Goal: Information Seeking & Learning: Learn about a topic

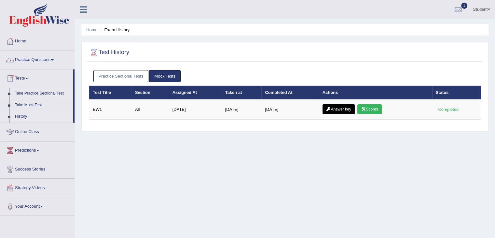
click at [38, 95] on link "Take Practice Sectional Test" at bounding box center [42, 94] width 61 height 12
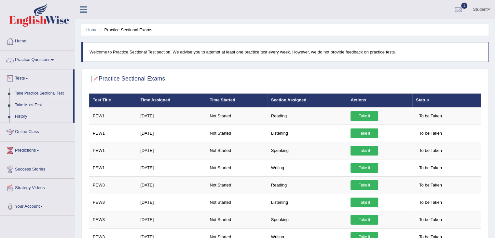
click at [30, 60] on link "Practice Questions" at bounding box center [37, 59] width 74 height 16
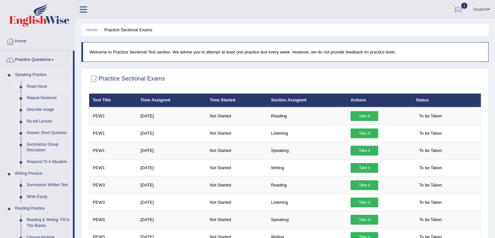
click at [32, 88] on link "Read Aloud" at bounding box center [48, 87] width 49 height 12
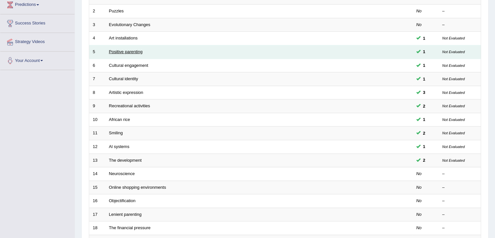
scroll to position [61, 0]
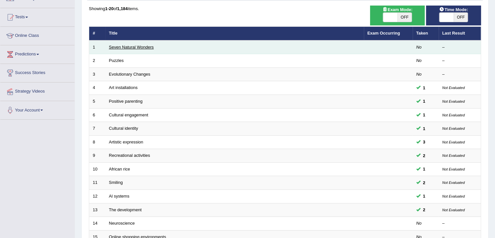
click at [132, 47] on link "Seven Natural Wonders" at bounding box center [131, 47] width 45 height 5
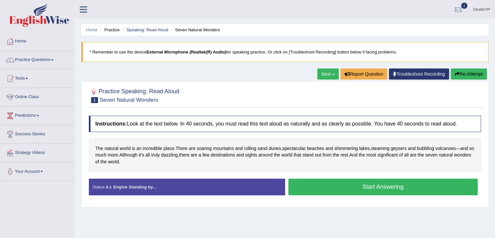
click at [362, 184] on button "Start Answering" at bounding box center [383, 186] width 190 height 17
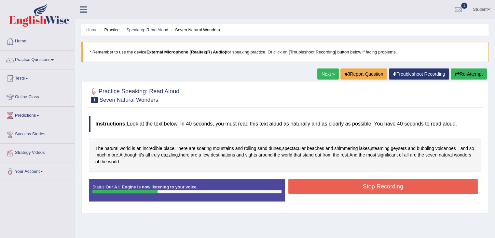
click at [461, 71] on button "Re-Attempt" at bounding box center [469, 73] width 36 height 11
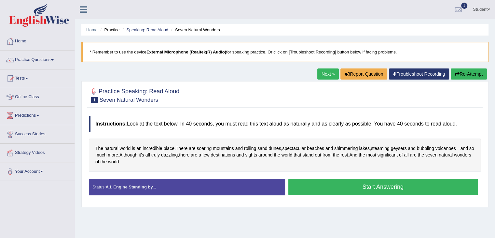
click at [366, 187] on button "Start Answering" at bounding box center [383, 186] width 190 height 17
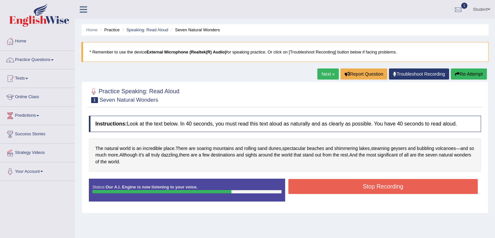
click at [365, 187] on button "Stop Recording" at bounding box center [383, 186] width 190 height 15
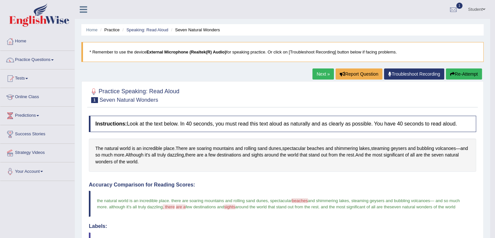
click at [324, 73] on link "Next »" at bounding box center [323, 73] width 21 height 11
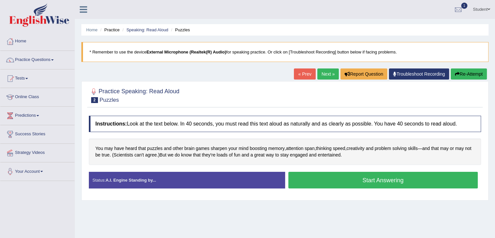
click at [373, 182] on button "Start Answering" at bounding box center [383, 180] width 190 height 17
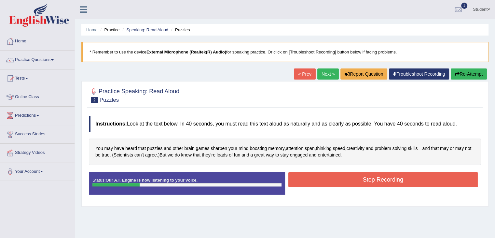
click at [470, 71] on button "Re-Attempt" at bounding box center [469, 73] width 36 height 11
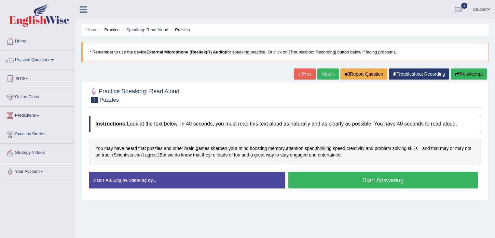
click at [389, 182] on button "Start Answering" at bounding box center [383, 180] width 190 height 17
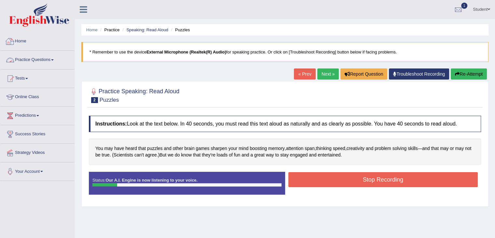
click at [22, 46] on link "Home" at bounding box center [37, 40] width 74 height 16
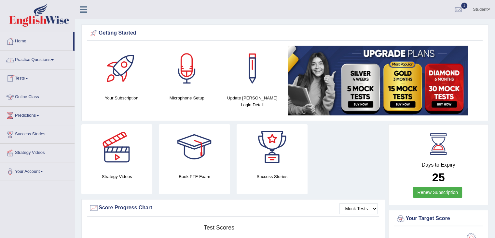
click at [34, 58] on link "Practice Questions" at bounding box center [37, 59] width 74 height 16
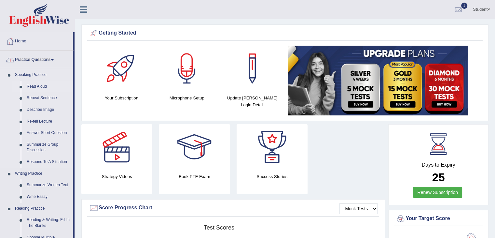
click at [35, 82] on link "Read Aloud" at bounding box center [48, 87] width 49 height 12
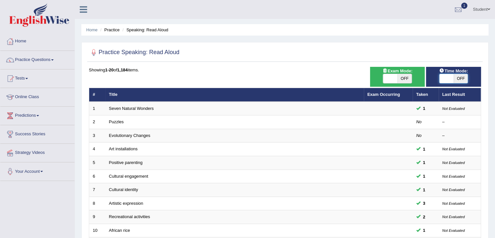
click at [451, 76] on span at bounding box center [447, 78] width 14 height 9
checkbox input "true"
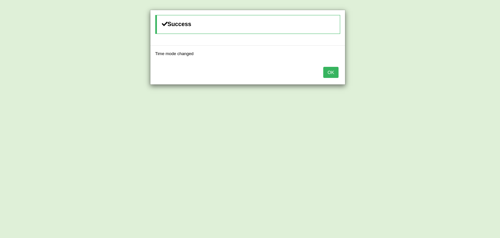
click at [333, 75] on button "OK" at bounding box center [330, 72] width 15 height 11
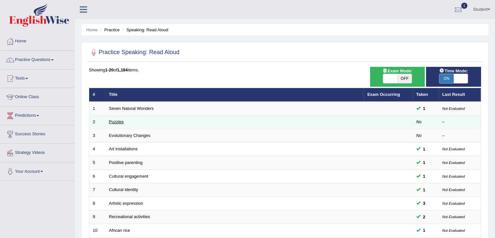
click at [119, 121] on link "Puzzles" at bounding box center [116, 121] width 15 height 5
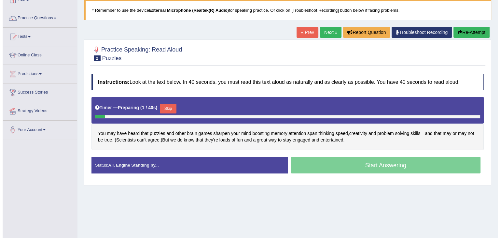
scroll to position [65, 0]
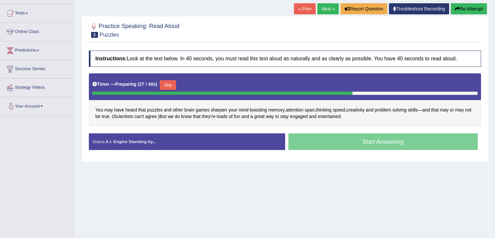
click at [171, 82] on button "Skip" at bounding box center [168, 85] width 16 height 10
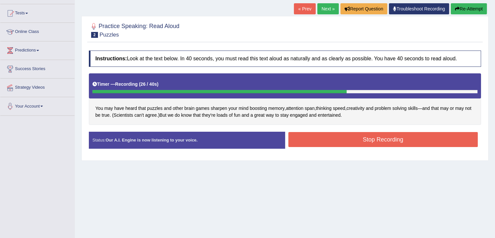
click at [415, 139] on button "Stop Recording" at bounding box center [383, 139] width 190 height 15
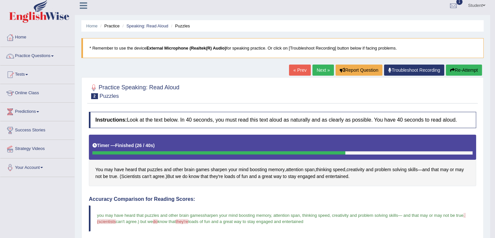
scroll to position [0, 0]
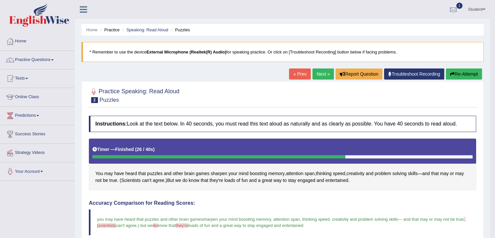
click at [314, 74] on link "Next »" at bounding box center [323, 73] width 21 height 11
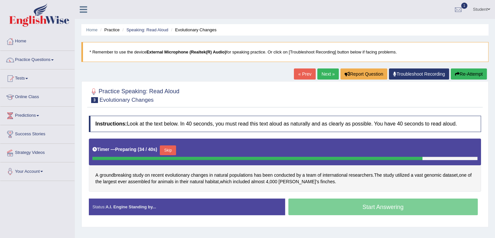
click at [171, 149] on button "Skip" at bounding box center [168, 150] width 16 height 10
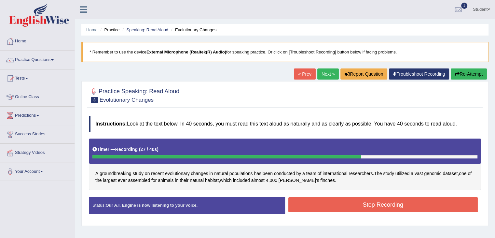
click at [337, 208] on button "Stop Recording" at bounding box center [383, 204] width 190 height 15
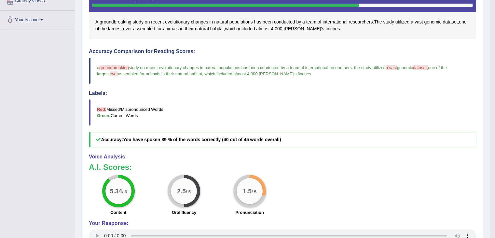
scroll to position [163, 0]
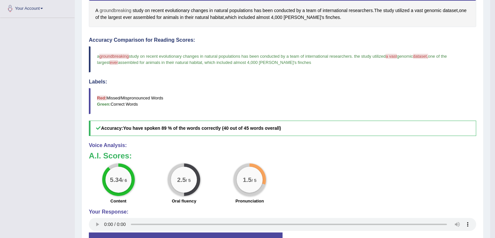
click at [110, 9] on span "groundbreaking" at bounding box center [116, 10] width 32 height 7
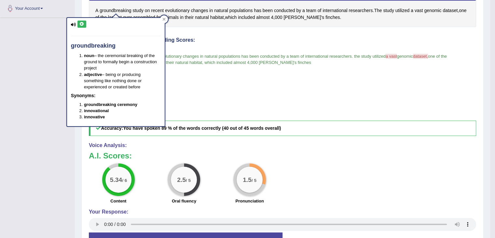
click at [83, 25] on icon at bounding box center [81, 24] width 5 height 4
drag, startPoint x: 398, startPoint y: 46, endPoint x: 405, endPoint y: 55, distance: 12.1
click at [399, 48] on div "Accuracy Comparison for Reading Scores: a groundbreaking ground breaking study …" at bounding box center [282, 86] width 387 height 99
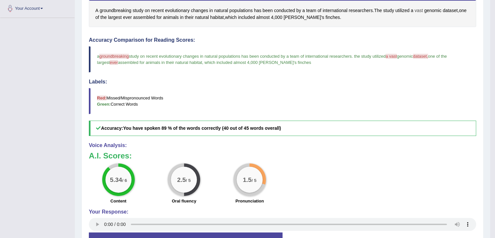
click at [421, 12] on span "vast" at bounding box center [419, 10] width 8 height 7
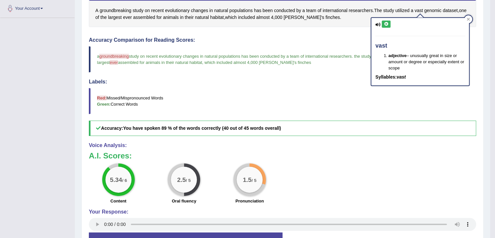
click at [387, 21] on button at bounding box center [386, 24] width 9 height 7
click at [387, 23] on icon at bounding box center [386, 24] width 5 height 4
click at [471, 19] on div at bounding box center [469, 19] width 8 height 8
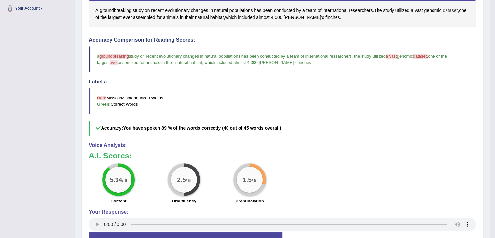
click at [449, 9] on span "dataset" at bounding box center [450, 10] width 15 height 7
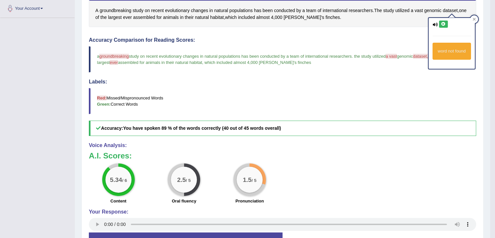
click at [442, 22] on icon at bounding box center [443, 24] width 5 height 4
click at [474, 19] on icon at bounding box center [474, 19] width 3 height 3
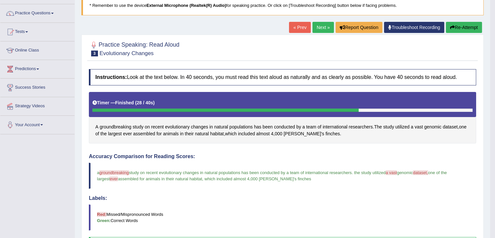
scroll to position [0, 0]
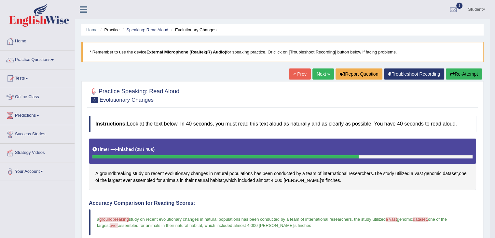
click at [319, 75] on link "Next »" at bounding box center [323, 73] width 21 height 11
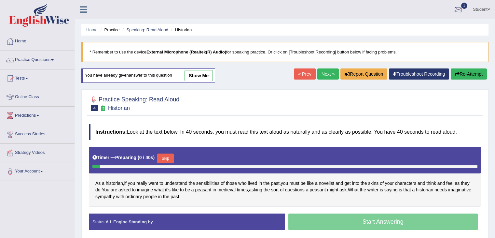
click at [458, 9] on div at bounding box center [459, 10] width 10 height 10
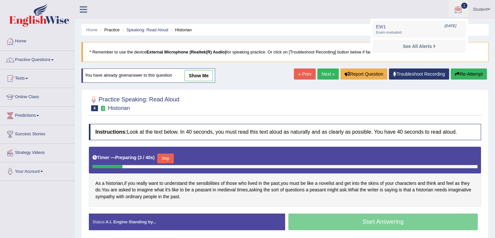
click at [317, 27] on ul "Home Practice Speaking: Read Aloud Historian" at bounding box center [284, 29] width 407 height 11
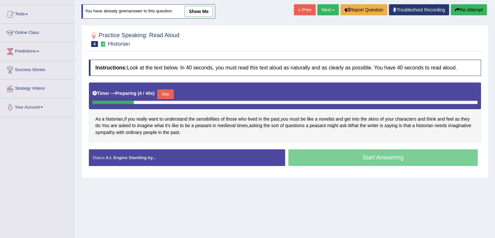
scroll to position [65, 0]
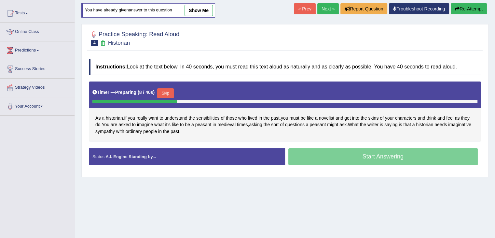
click at [103, 115] on span "a" at bounding box center [103, 118] width 3 height 7
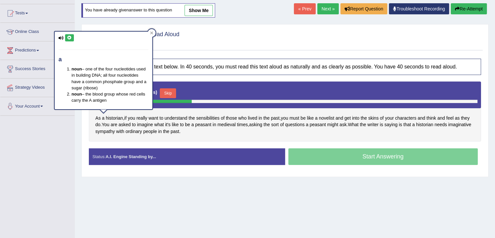
click at [70, 39] on button at bounding box center [69, 37] width 9 height 7
click at [152, 32] on icon at bounding box center [151, 32] width 3 height 3
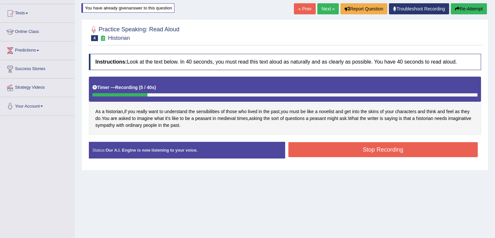
click at [473, 3] on div "Home Practice Speaking: Read Aloud Historian * Remember to use the device Exter…" at bounding box center [285, 98] width 420 height 326
click at [473, 4] on button "Re-Attempt" at bounding box center [469, 8] width 36 height 11
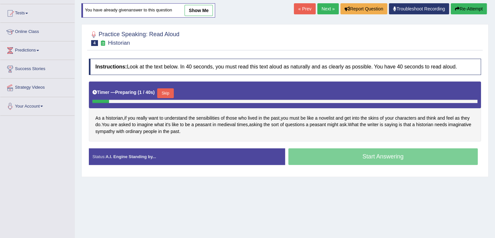
click at [163, 93] on button "Skip" at bounding box center [165, 93] width 16 height 10
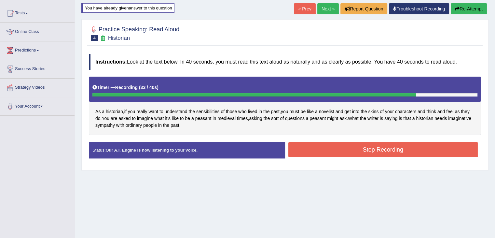
click at [399, 143] on button "Stop Recording" at bounding box center [383, 149] width 190 height 15
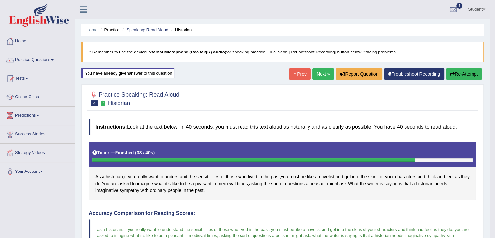
click at [316, 76] on link "Next »" at bounding box center [323, 73] width 21 height 11
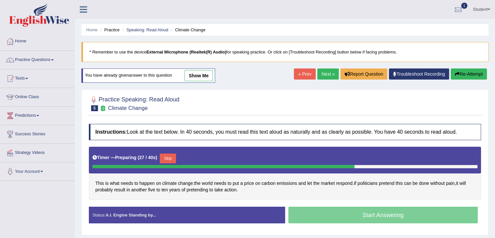
click at [172, 157] on button "Skip" at bounding box center [168, 158] width 16 height 10
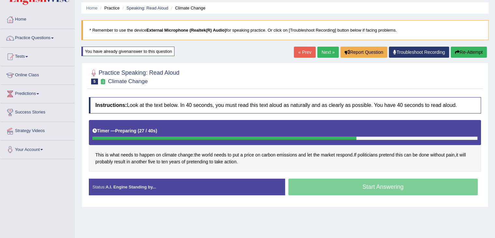
scroll to position [33, 0]
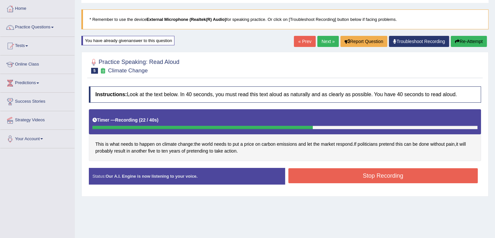
click at [367, 175] on button "Stop Recording" at bounding box center [383, 175] width 190 height 15
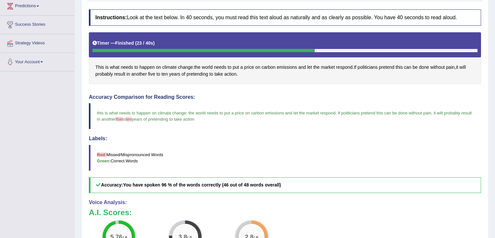
scroll to position [79, 0]
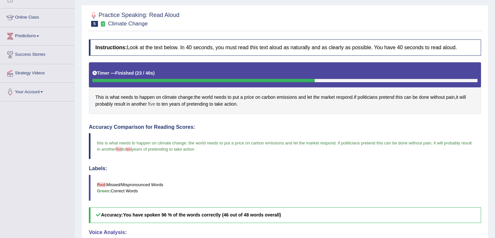
click at [149, 101] on span "five" at bounding box center [151, 104] width 7 height 7
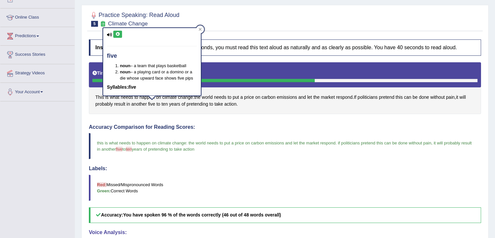
click at [118, 34] on icon at bounding box center [117, 34] width 5 height 4
click at [163, 101] on span "ten" at bounding box center [165, 104] width 6 height 7
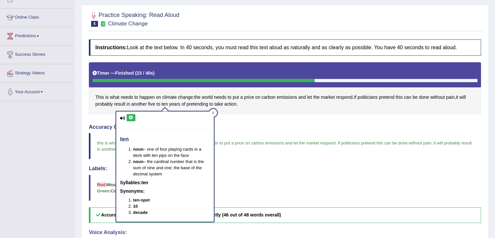
click at [133, 115] on button at bounding box center [131, 117] width 9 height 7
click at [214, 111] on icon at bounding box center [213, 112] width 3 height 3
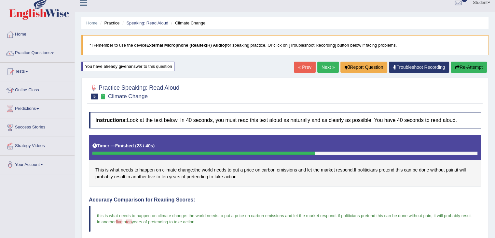
scroll to position [0, 0]
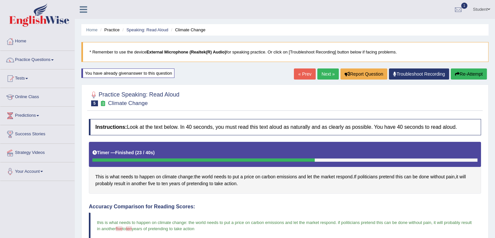
click at [317, 76] on link "Next »" at bounding box center [327, 73] width 21 height 11
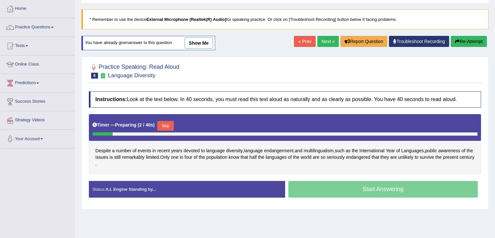
scroll to position [65, 0]
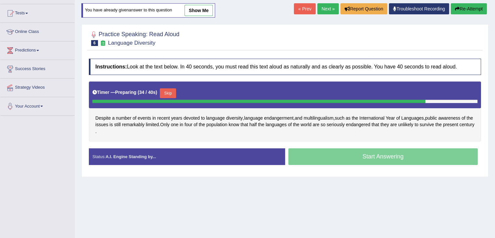
click at [167, 90] on button "Skip" at bounding box center [168, 93] width 16 height 10
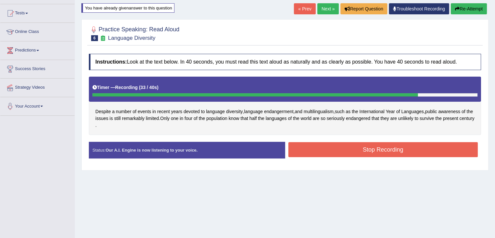
click at [353, 158] on div "Status: Our A.I. Engine is now listening to your voice. Start Answering Stop Re…" at bounding box center [285, 153] width 392 height 23
click at [354, 150] on button "Stop Recording" at bounding box center [383, 149] width 190 height 15
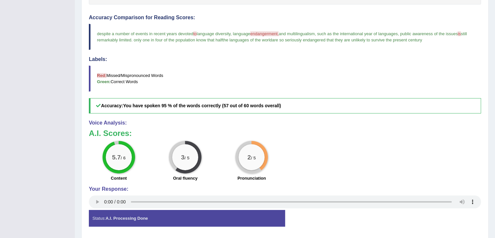
scroll to position [163, 0]
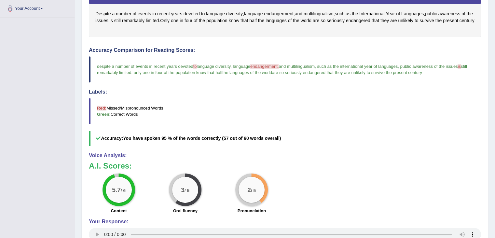
click at [277, 65] on span "endangerment," at bounding box center [264, 66] width 28 height 5
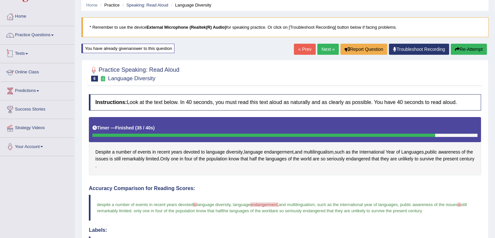
scroll to position [0, 0]
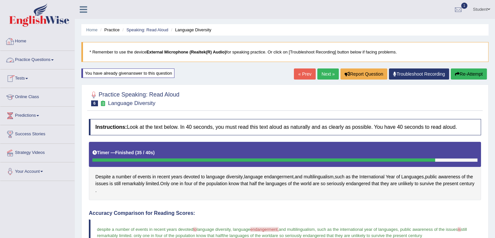
click at [21, 41] on link "Home" at bounding box center [37, 40] width 74 height 16
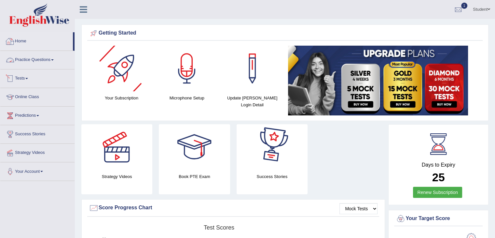
click at [24, 57] on link "Practice Questions" at bounding box center [37, 59] width 74 height 16
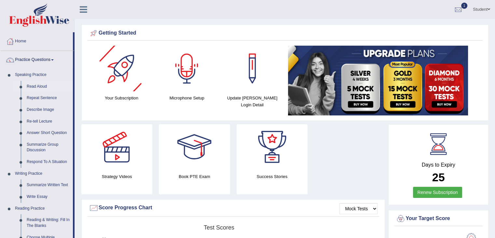
click at [42, 85] on link "Read Aloud" at bounding box center [48, 87] width 49 height 12
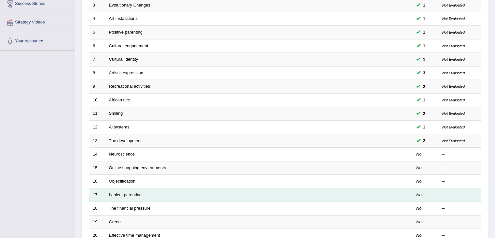
scroll to position [159, 0]
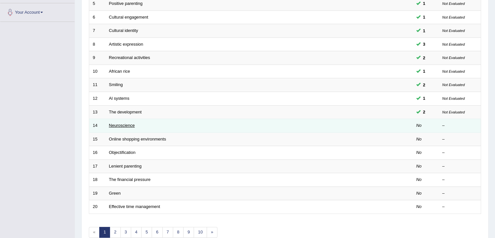
click at [126, 123] on link "Neuroscience" at bounding box center [122, 125] width 26 height 5
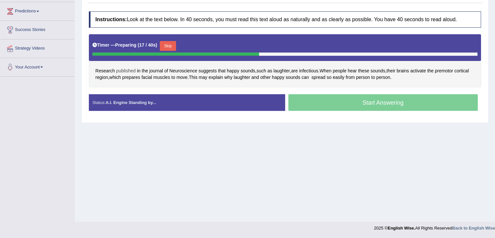
click at [124, 69] on span "published" at bounding box center [126, 70] width 20 height 7
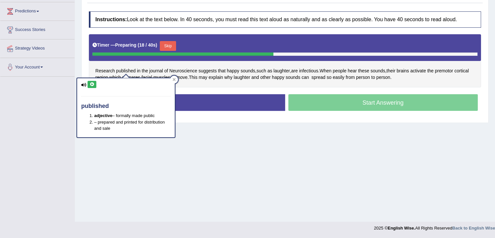
click at [92, 85] on icon at bounding box center [92, 84] width 5 height 4
click at [176, 79] on icon at bounding box center [174, 79] width 3 height 3
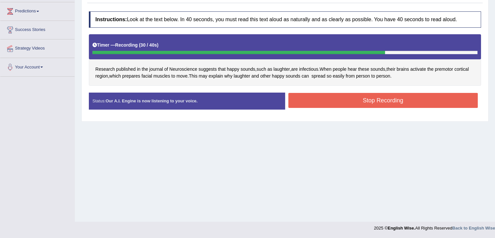
click at [423, 99] on button "Stop Recording" at bounding box center [383, 100] width 190 height 15
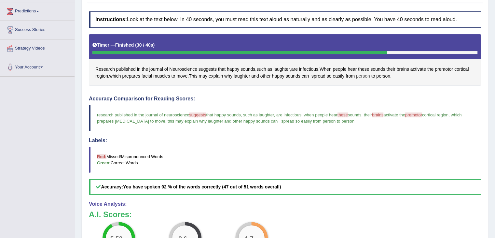
click at [361, 76] on span "person" at bounding box center [363, 76] width 14 height 7
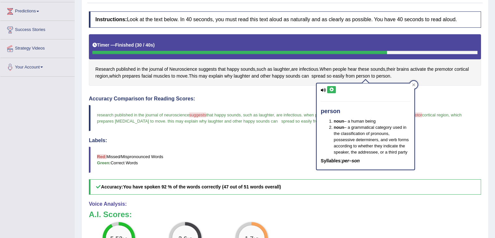
click at [332, 89] on icon at bounding box center [331, 90] width 5 height 4
click at [413, 84] on icon at bounding box center [414, 84] width 3 height 3
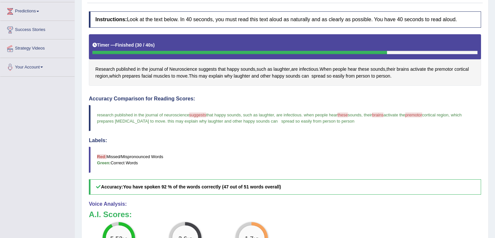
click at [203, 114] on span "suggests" at bounding box center [197, 114] width 17 height 5
click at [204, 68] on span "suggests" at bounding box center [208, 69] width 18 height 7
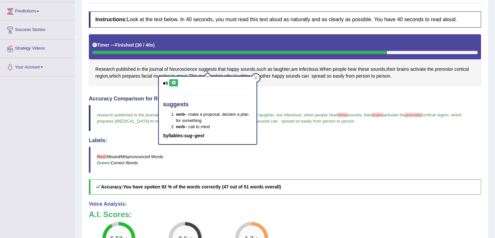
click at [172, 83] on icon at bounding box center [173, 83] width 5 height 4
click at [176, 82] on icon at bounding box center [173, 83] width 5 height 4
click at [173, 84] on button at bounding box center [173, 82] width 9 height 7
click at [255, 80] on div at bounding box center [256, 78] width 8 height 8
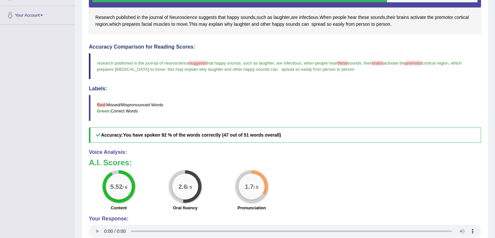
scroll to position [141, 0]
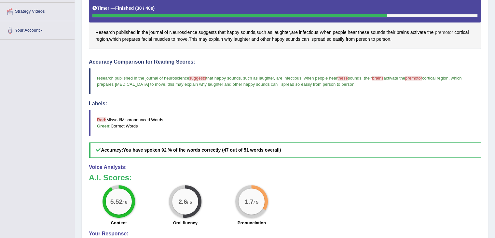
click at [452, 31] on span "premotor" at bounding box center [444, 32] width 18 height 7
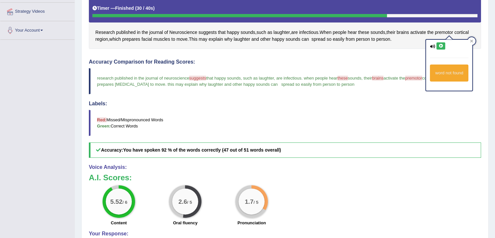
click at [439, 45] on icon at bounding box center [441, 46] width 5 height 4
click at [474, 42] on div at bounding box center [472, 41] width 8 height 8
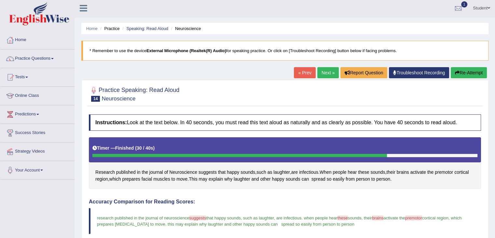
scroll to position [0, 0]
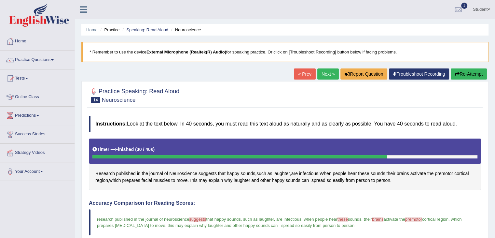
click at [324, 74] on link "Next »" at bounding box center [327, 73] width 21 height 11
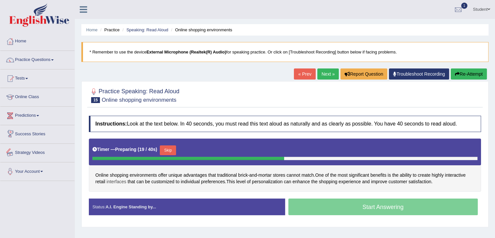
click at [121, 178] on span "interfaces" at bounding box center [116, 181] width 20 height 7
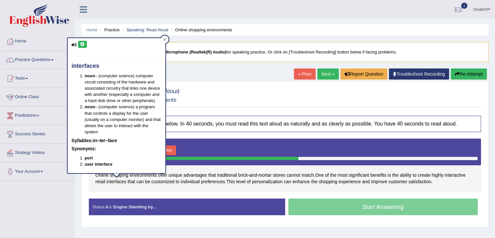
click at [80, 44] on icon at bounding box center [82, 44] width 5 height 4
click at [162, 39] on div at bounding box center [165, 39] width 8 height 8
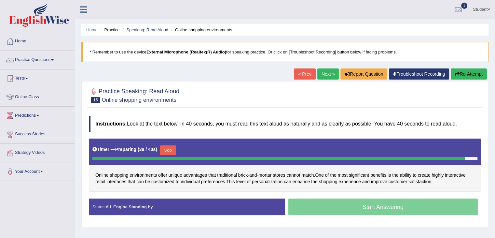
click at [165, 148] on button "Skip" at bounding box center [168, 150] width 16 height 10
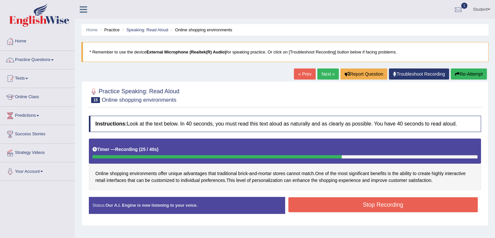
click at [317, 199] on button "Stop Recording" at bounding box center [383, 204] width 190 height 15
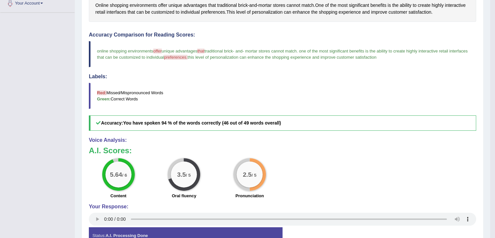
scroll to position [130, 0]
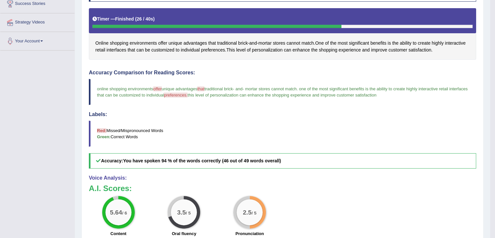
click at [188, 93] on span "preferences." at bounding box center [175, 94] width 23 height 5
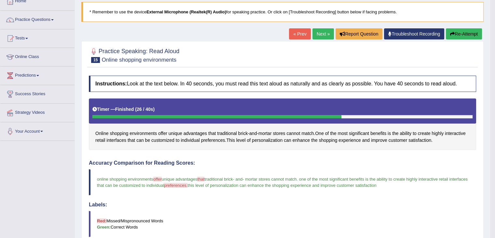
scroll to position [0, 0]
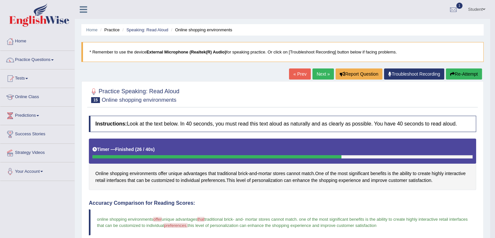
click at [315, 75] on link "Next »" at bounding box center [323, 73] width 21 height 11
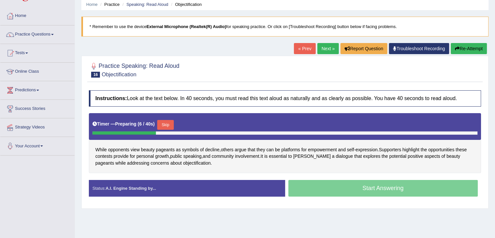
scroll to position [33, 0]
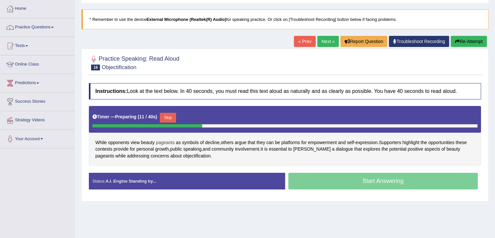
click at [169, 140] on span "pageants" at bounding box center [165, 142] width 19 height 7
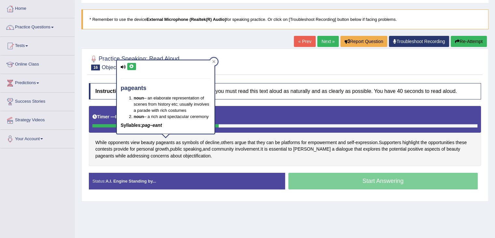
click at [133, 64] on icon at bounding box center [131, 66] width 5 height 4
click at [215, 60] on icon at bounding box center [213, 61] width 3 height 3
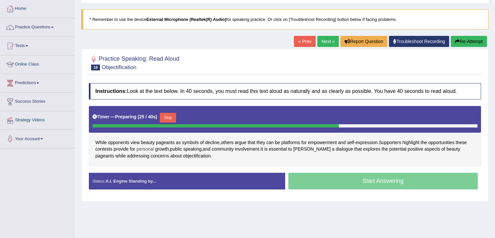
click at [138, 147] on span "personal" at bounding box center [145, 149] width 18 height 7
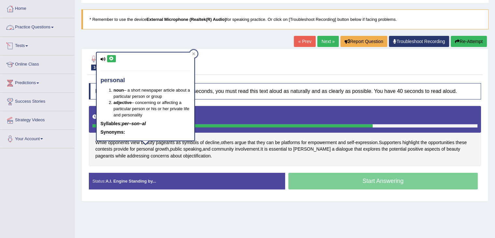
click at [111, 57] on icon at bounding box center [111, 59] width 5 height 4
click at [194, 52] on icon at bounding box center [193, 53] width 3 height 3
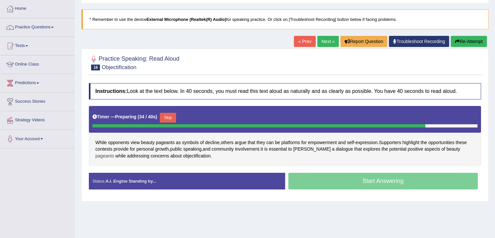
click at [114, 152] on span "pageants" at bounding box center [104, 155] width 19 height 7
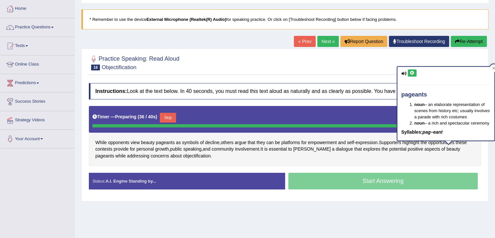
click at [410, 70] on button at bounding box center [412, 72] width 9 height 7
drag, startPoint x: 495, startPoint y: 68, endPoint x: 485, endPoint y: 82, distance: 17.3
click at [495, 68] on icon at bounding box center [493, 67] width 3 height 3
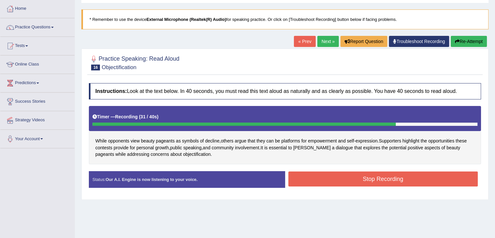
click at [348, 177] on button "Stop Recording" at bounding box center [383, 178] width 190 height 15
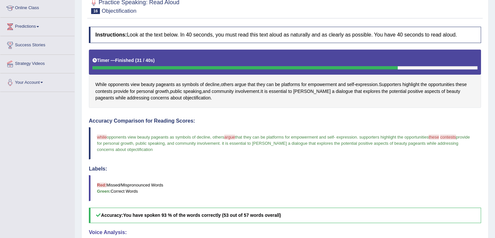
scroll to position [219, 0]
